Goal: Task Accomplishment & Management: Use online tool/utility

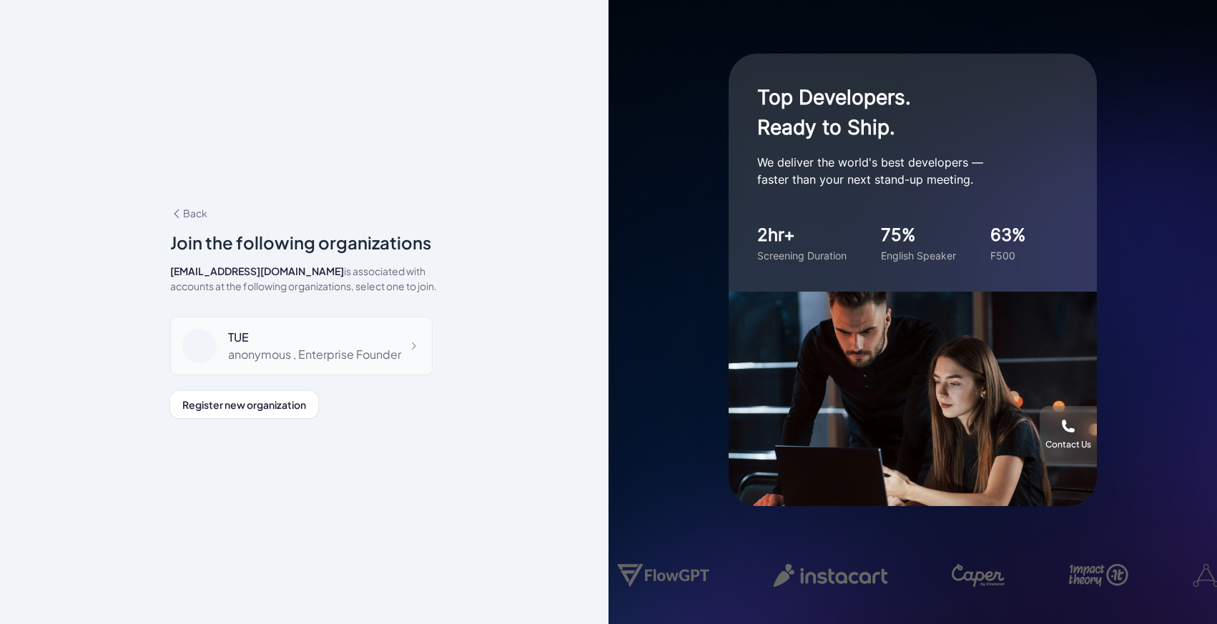
click at [303, 340] on div "TUE" at bounding box center [314, 337] width 173 height 17
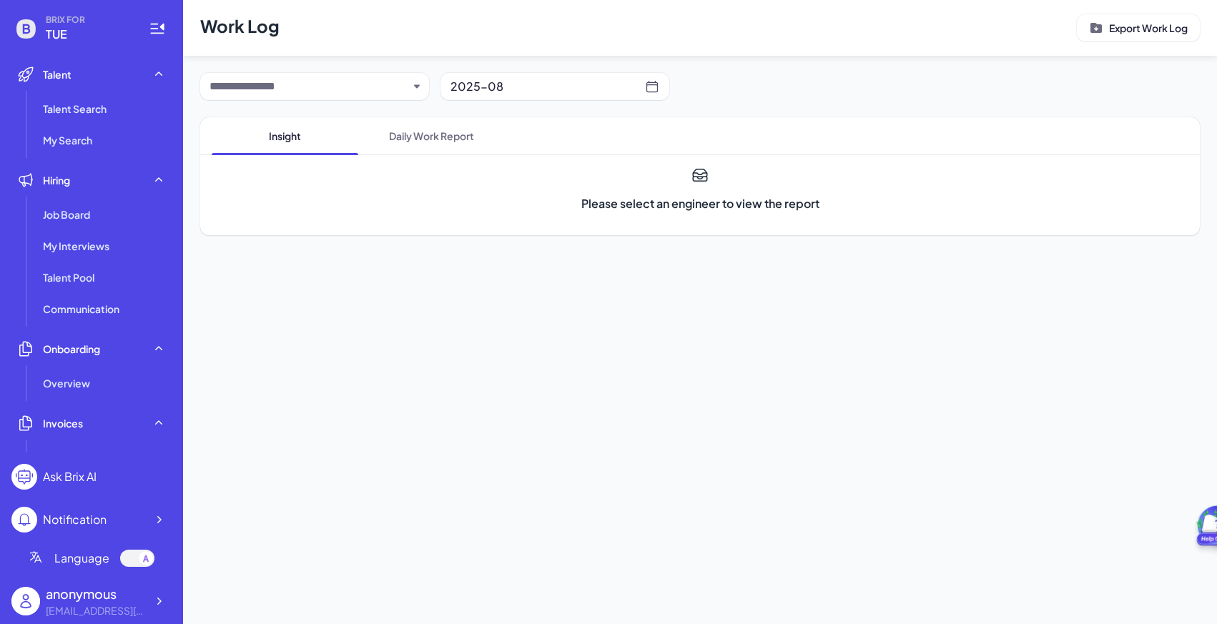
click at [252, 273] on main "Work Log Export Work Log 2025-08 Insight Daily Work Report Please select an eng…" at bounding box center [700, 312] width 1034 height 624
click at [70, 432] on div "Invoices" at bounding box center [91, 423] width 160 height 29
click at [74, 603] on div "[EMAIL_ADDRESS][DOMAIN_NAME]" at bounding box center [96, 610] width 100 height 15
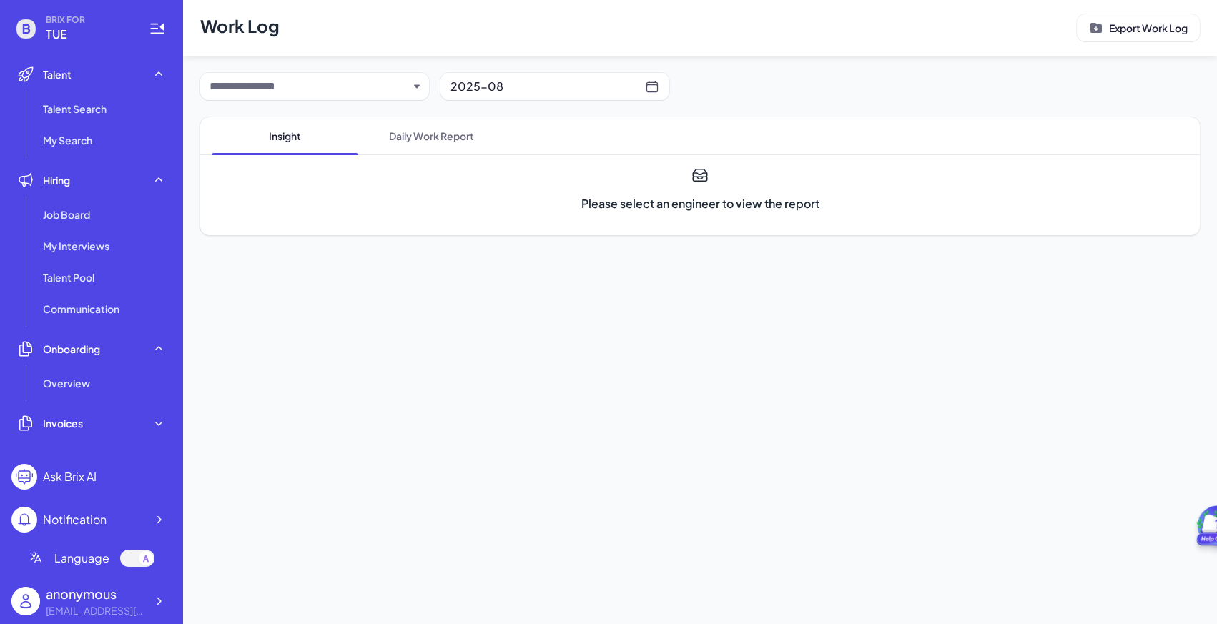
click at [117, 600] on div "anonymous" at bounding box center [96, 593] width 100 height 19
click at [154, 600] on icon at bounding box center [159, 601] width 14 height 14
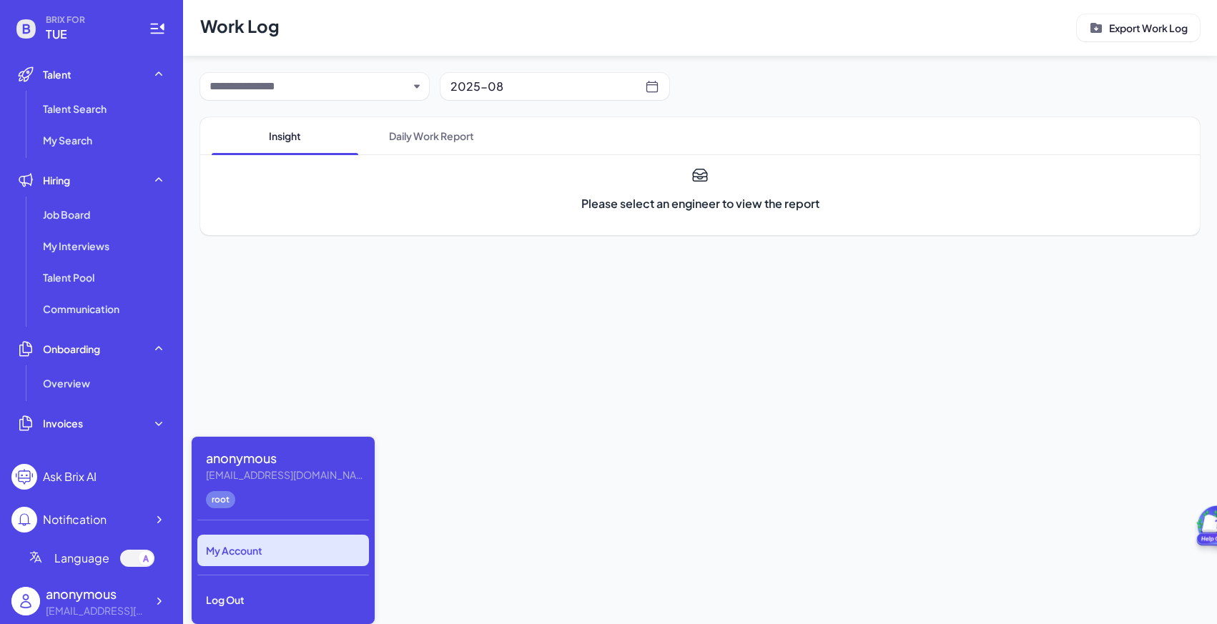
click at [239, 548] on div "My Account" at bounding box center [283, 550] width 172 height 31
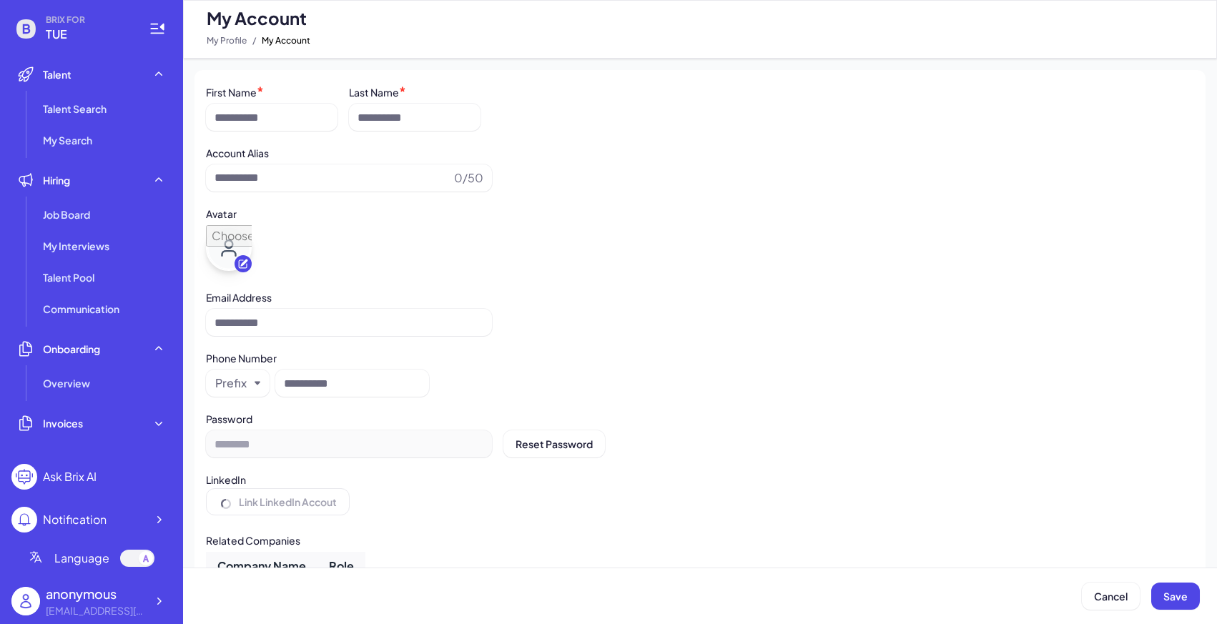
type input "*********"
type input "**********"
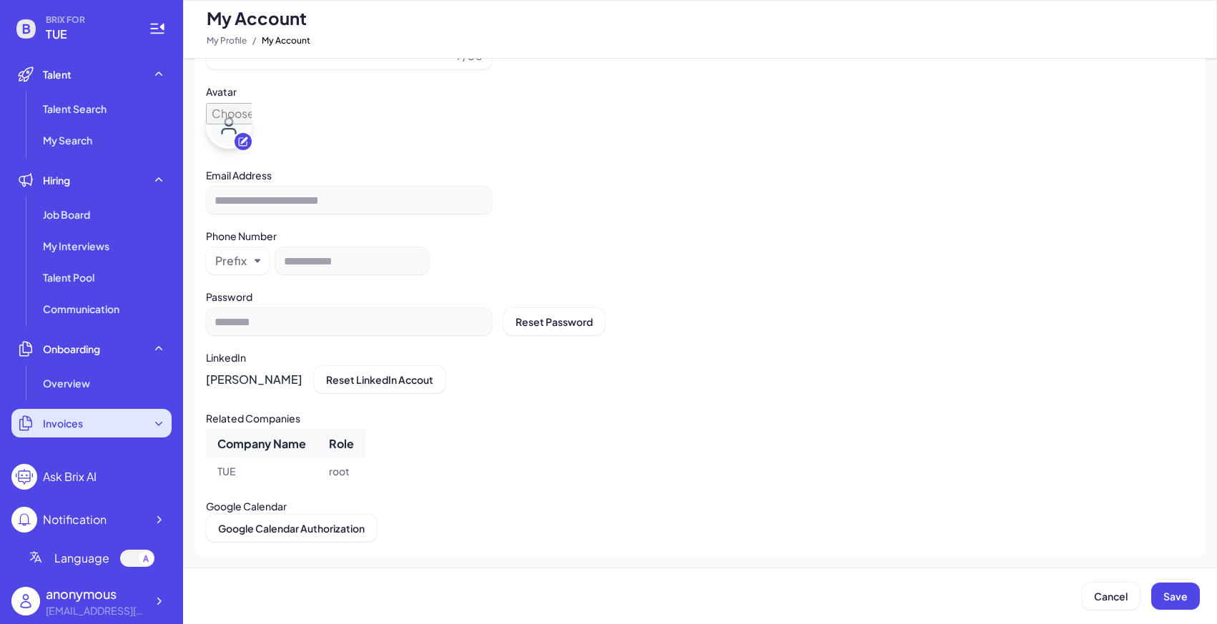
click at [74, 419] on span "Invoices" at bounding box center [63, 423] width 40 height 14
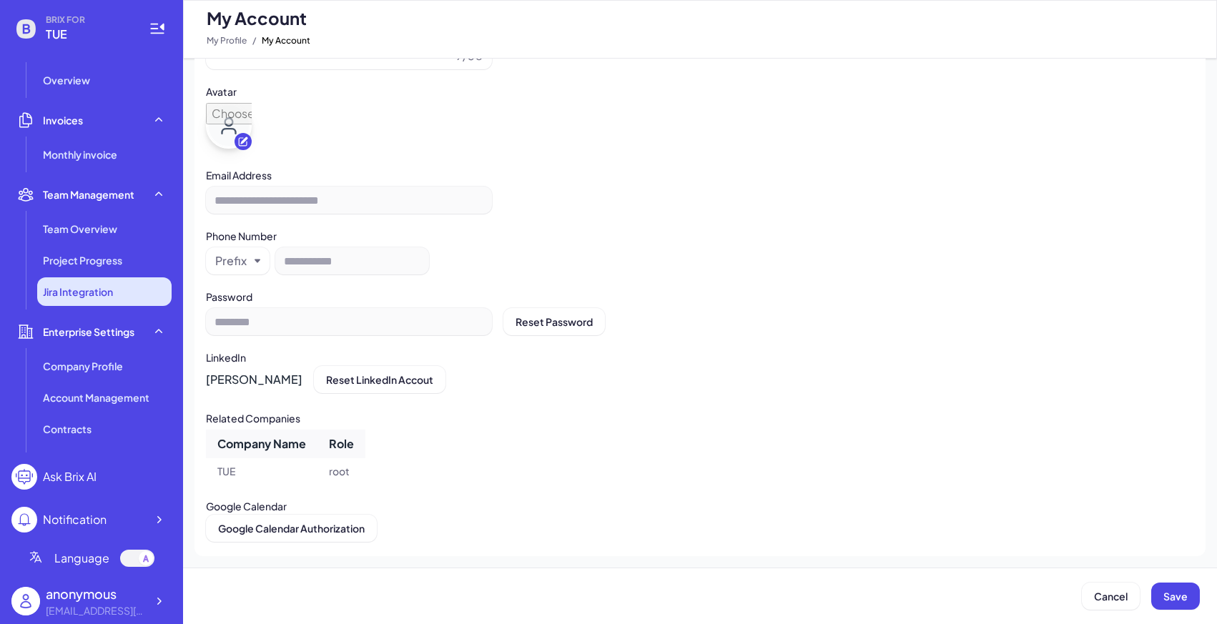
scroll to position [306, 0]
click at [80, 294] on span "Jira Integration" at bounding box center [78, 289] width 70 height 14
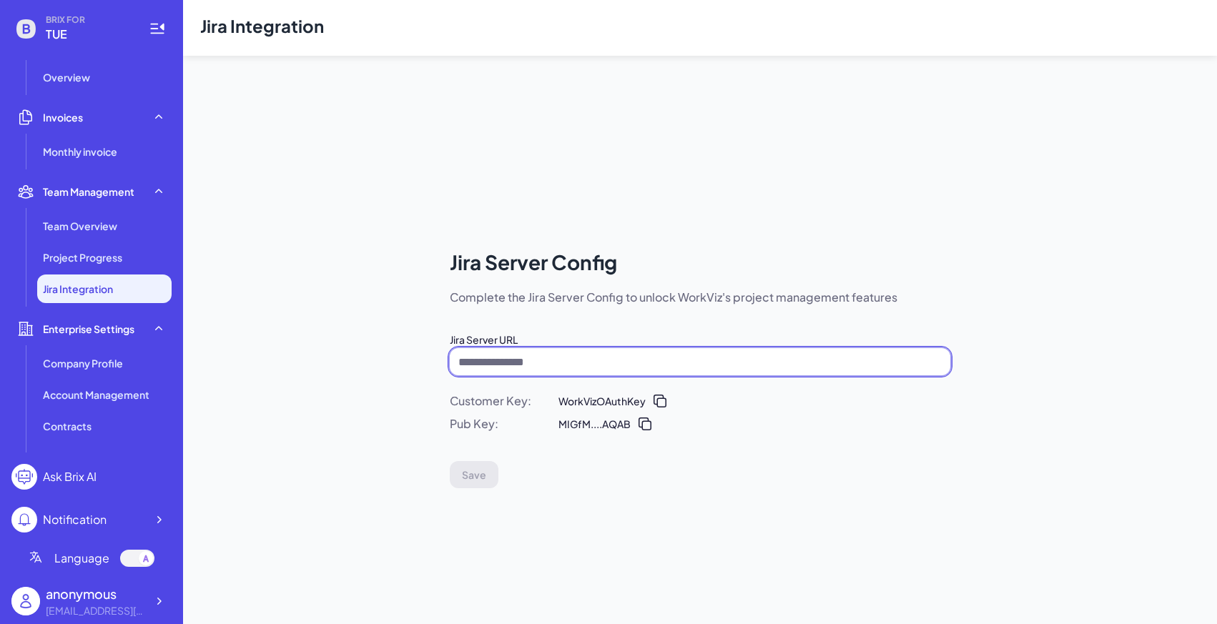
click at [523, 361] on input at bounding box center [700, 361] width 500 height 27
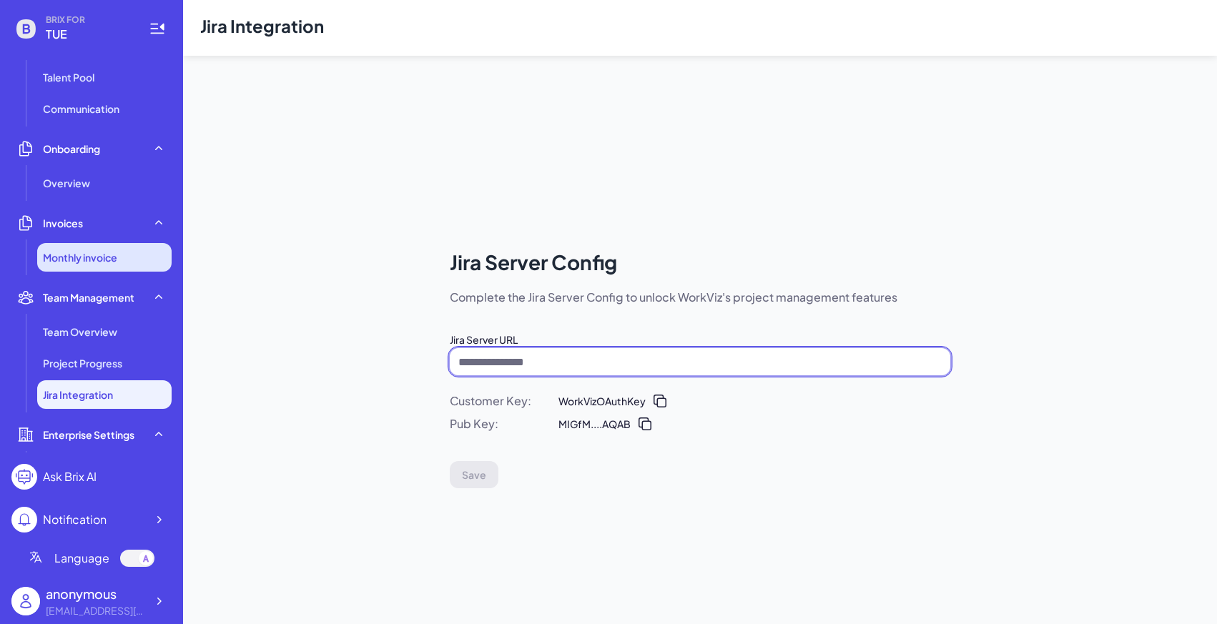
scroll to position [202, 0]
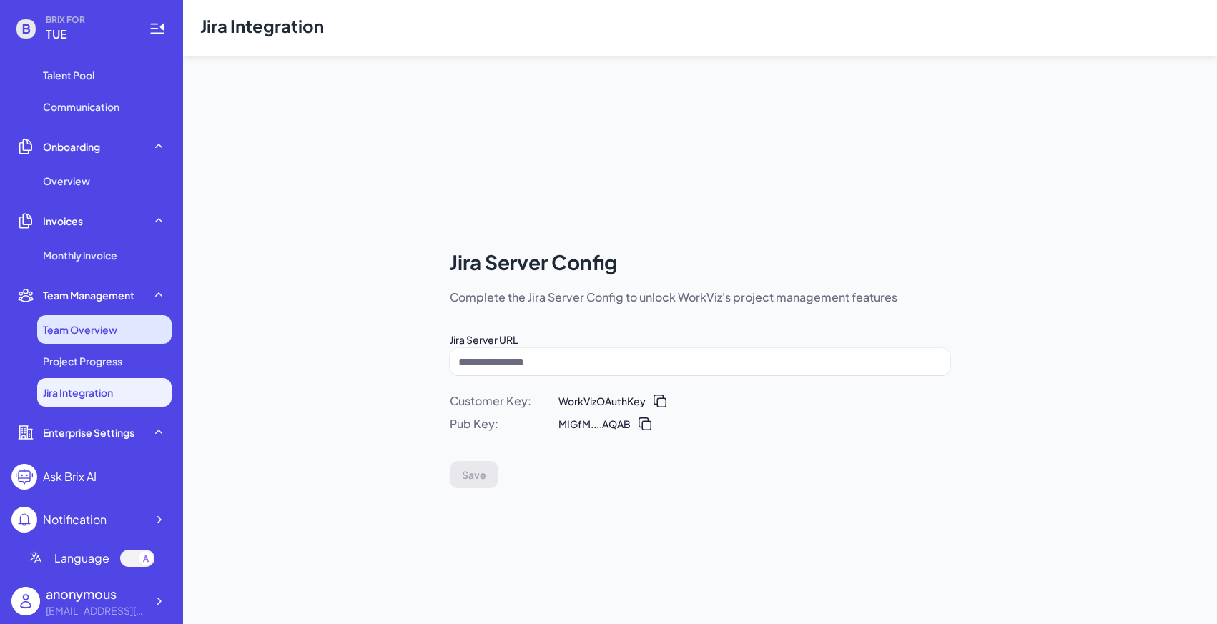
click at [85, 335] on span "Team Overview" at bounding box center [80, 329] width 74 height 14
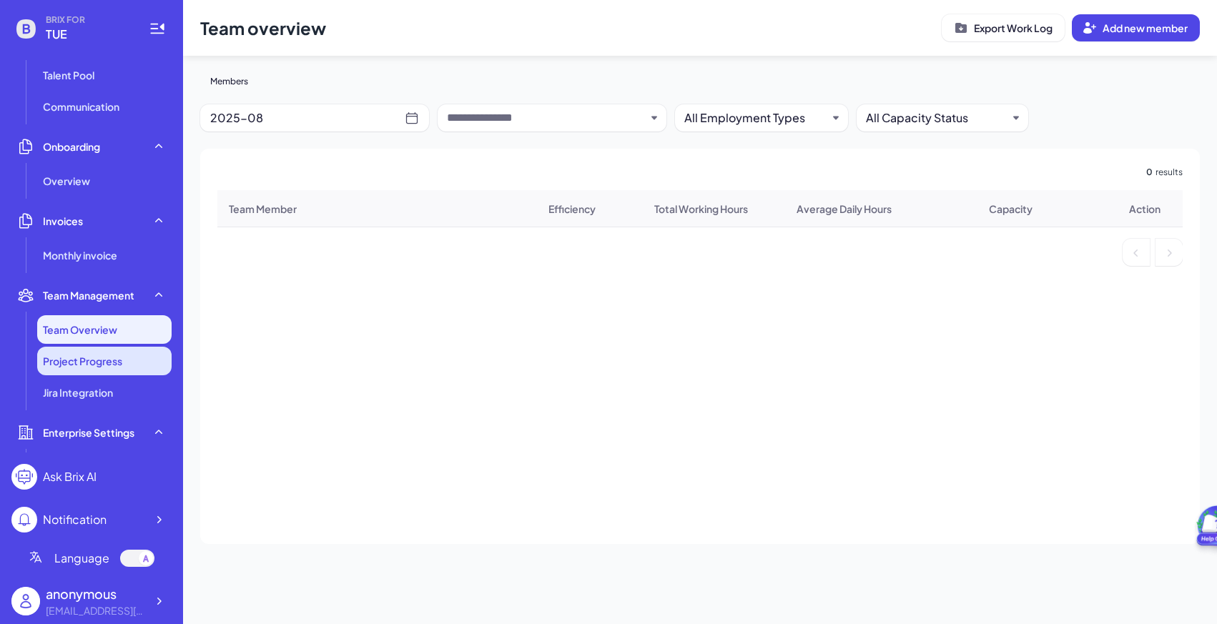
click at [86, 365] on span "Project Progress" at bounding box center [82, 361] width 79 height 14
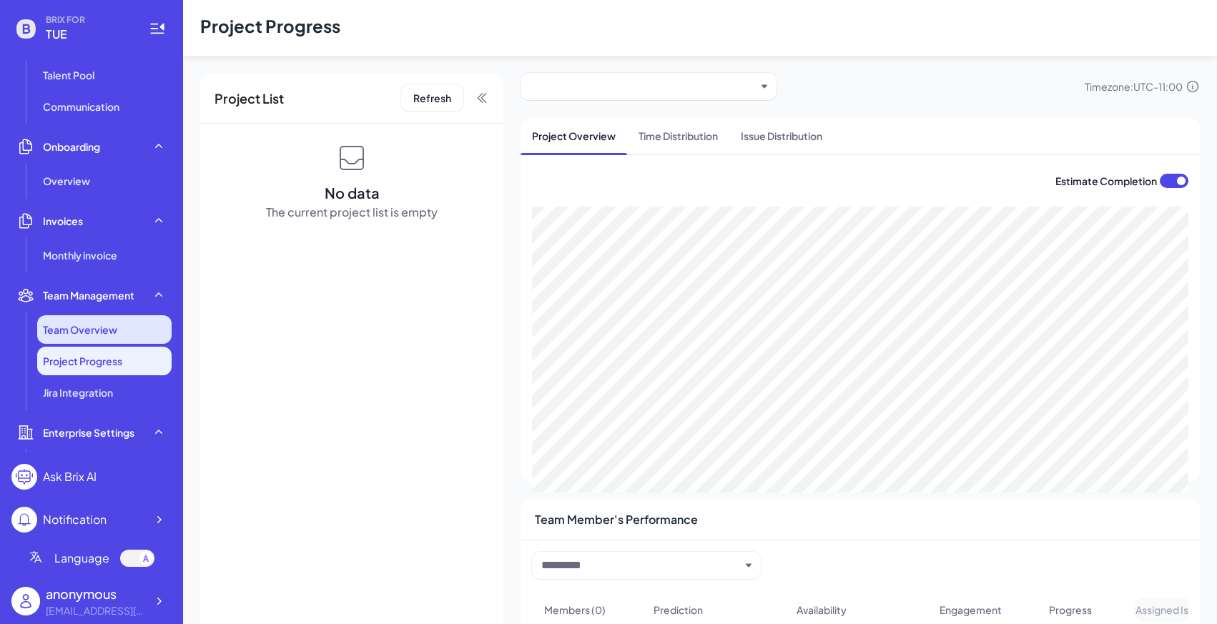
click at [93, 337] on li "Team Overview" at bounding box center [104, 329] width 134 height 29
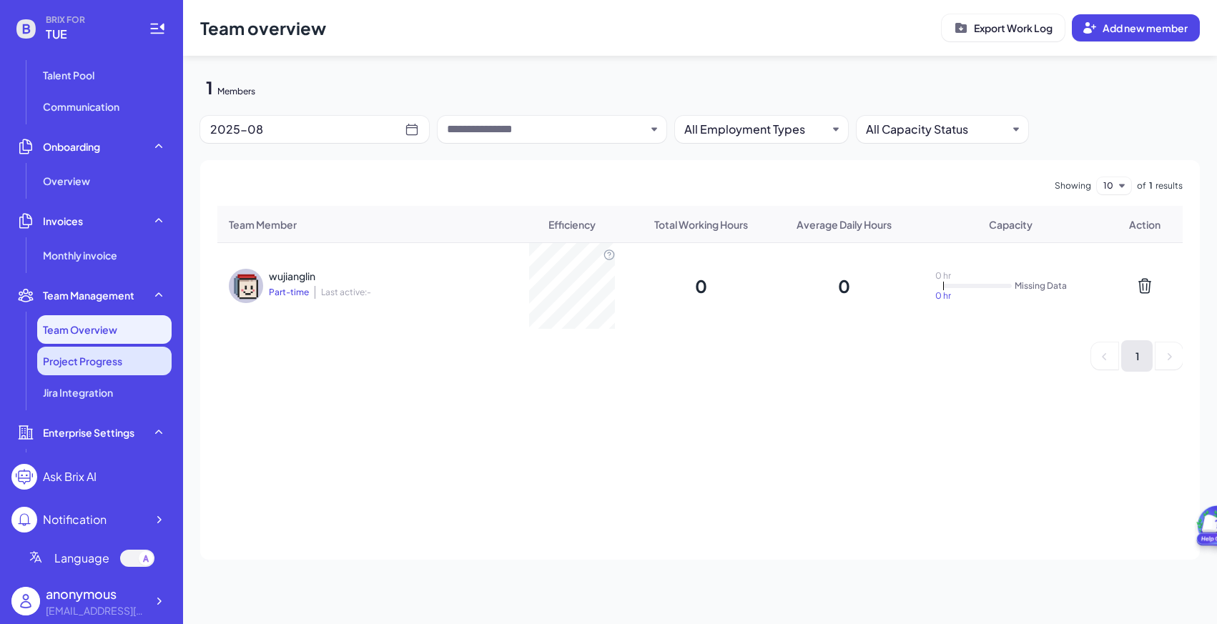
click at [122, 367] on span "Project Progress" at bounding box center [82, 361] width 79 height 14
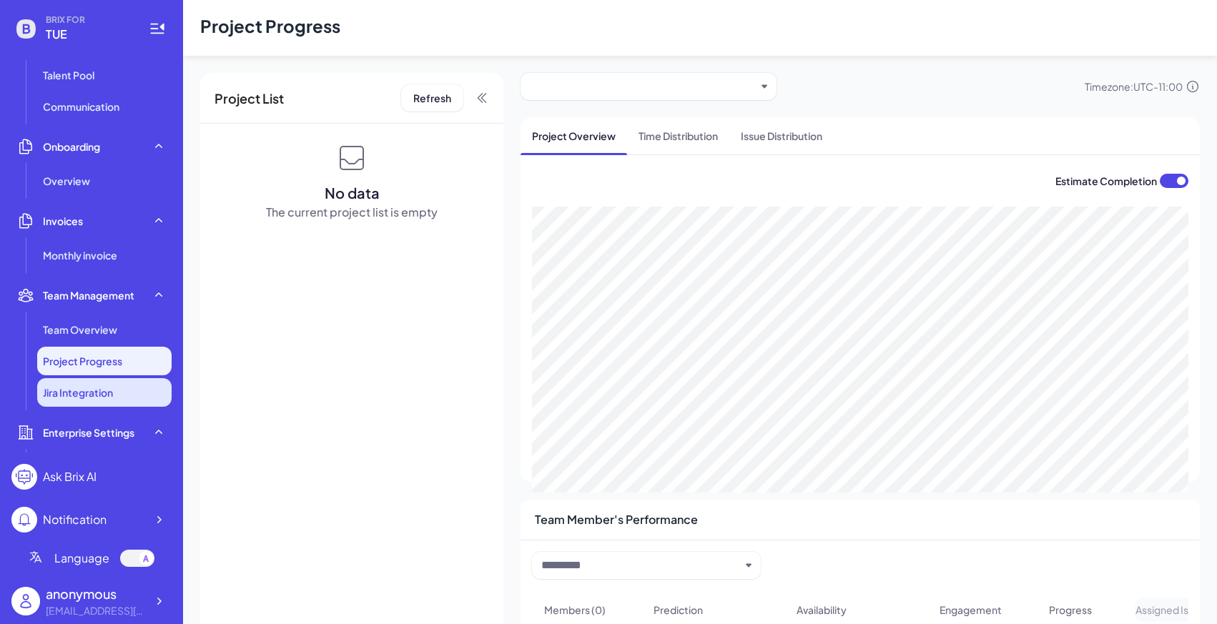
click at [93, 399] on span "Jira Integration" at bounding box center [78, 392] width 70 height 14
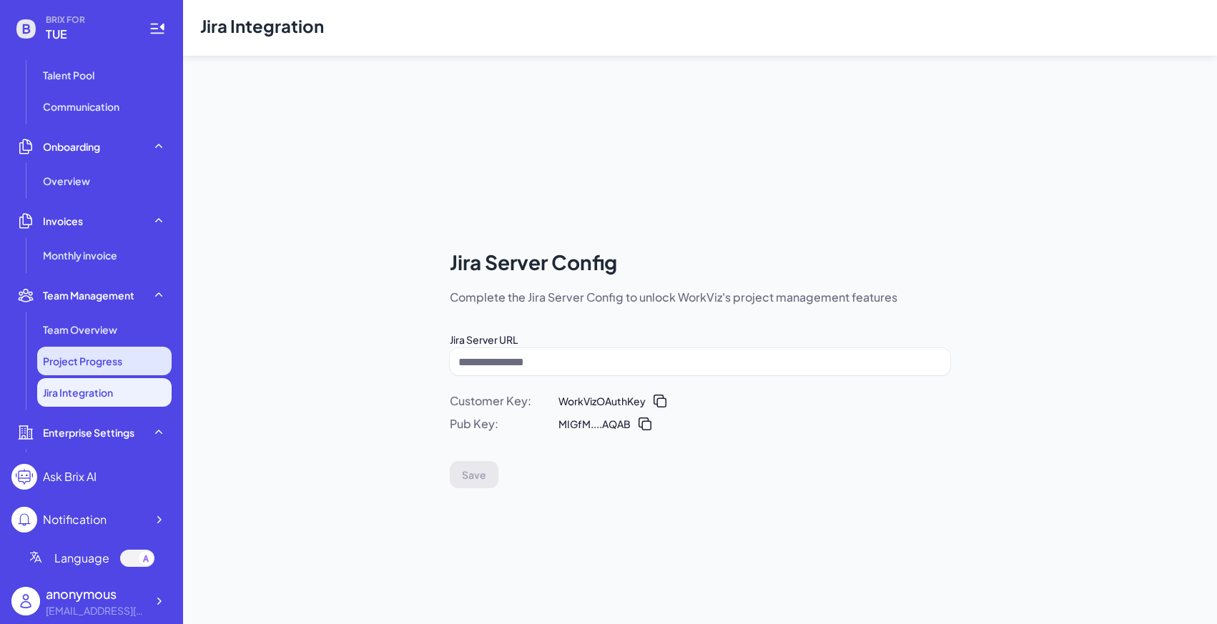
click at [96, 370] on li "Project Progress" at bounding box center [104, 361] width 134 height 29
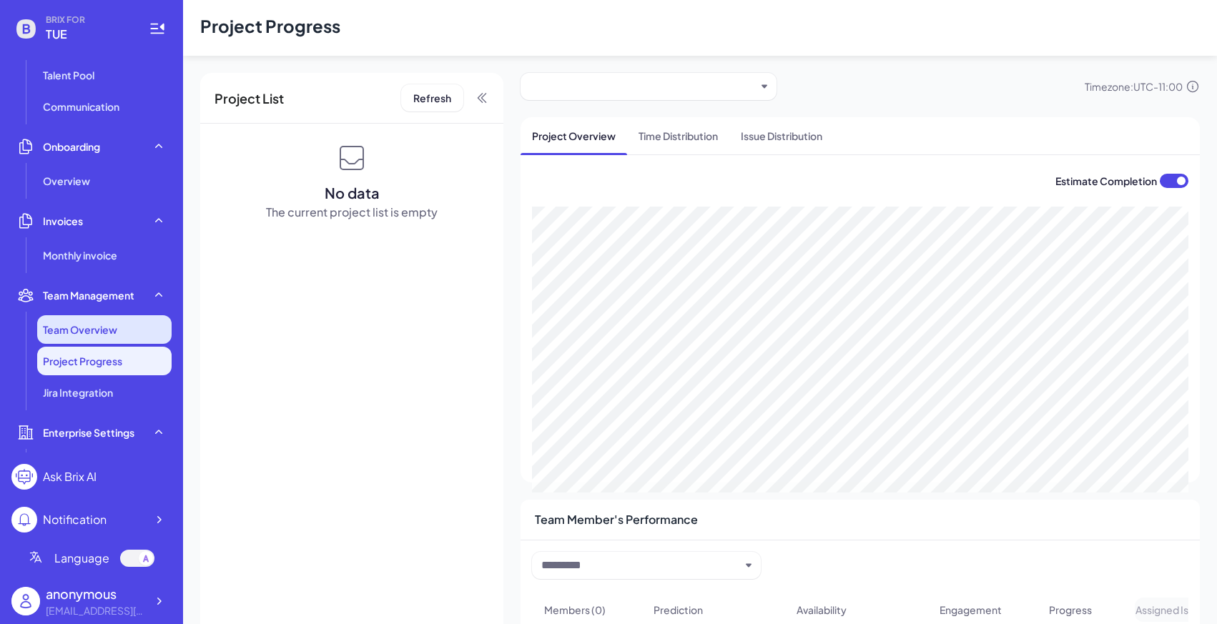
click at [102, 331] on span "Team Overview" at bounding box center [80, 329] width 74 height 14
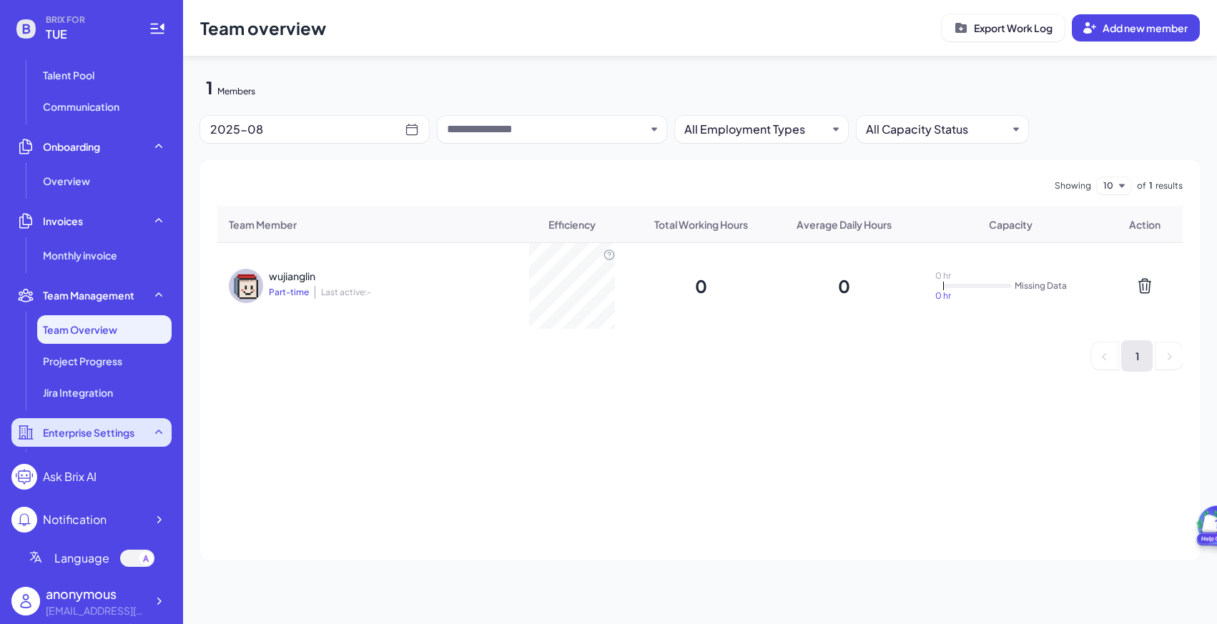
click at [90, 418] on div "Enterprise Settings" at bounding box center [91, 432] width 160 height 29
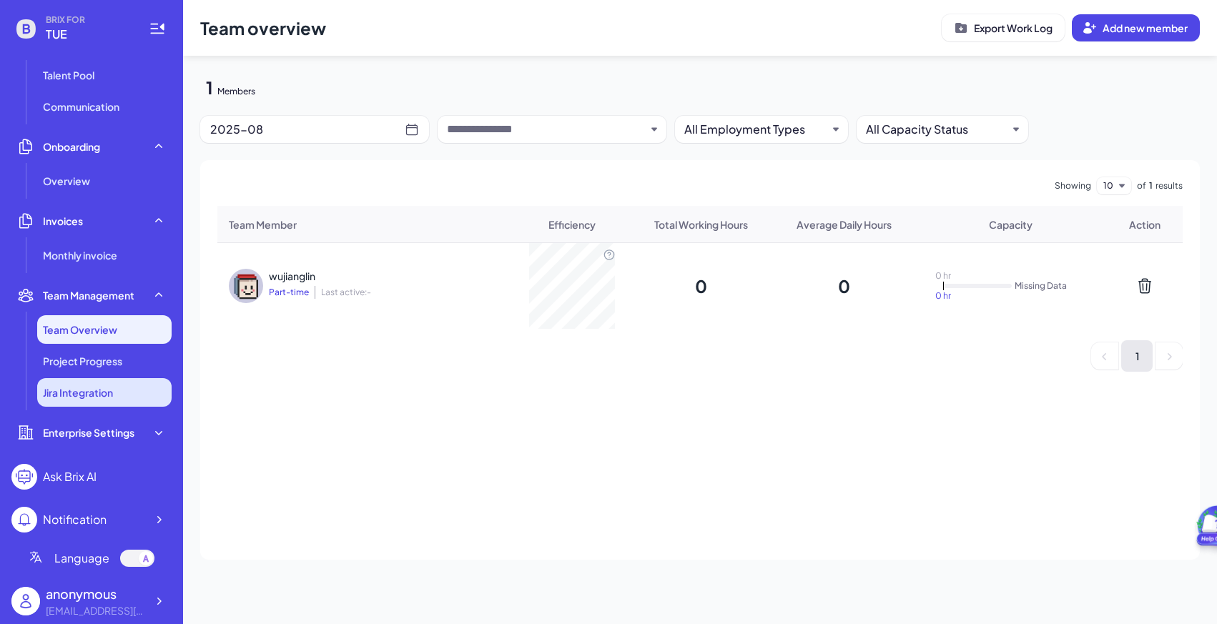
click at [93, 395] on span "Jira Integration" at bounding box center [78, 392] width 70 height 14
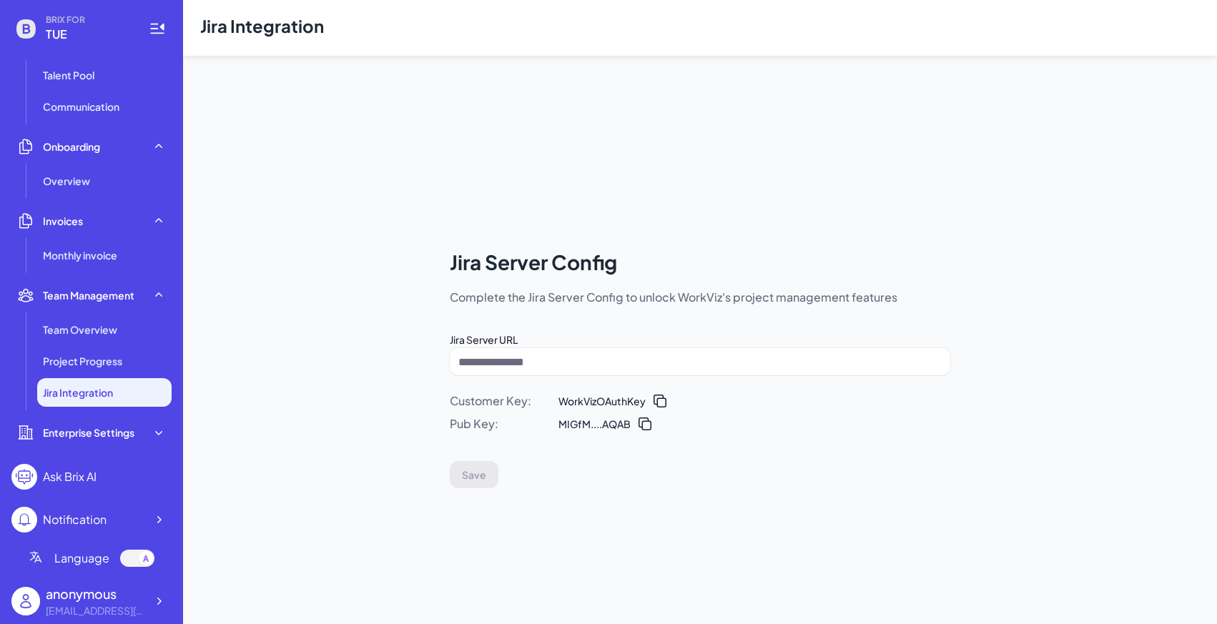
click at [457, 340] on label "Jira Server URL" at bounding box center [484, 339] width 68 height 13
click at [379, 361] on div "Jira Server Config Complete the Jira Server Config to unlock WorkViz's project …" at bounding box center [700, 368] width 1034 height 624
